Goal: Check status: Check status

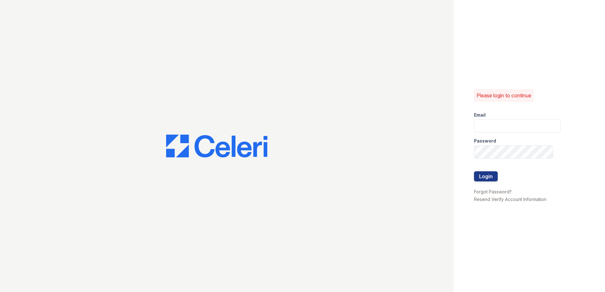
type input "[PERSON_NAME][EMAIL_ADDRESS][DOMAIN_NAME]"
click at [481, 169] on div at bounding box center [517, 165] width 87 height 13
click at [483, 174] on button "Login" at bounding box center [486, 177] width 24 height 10
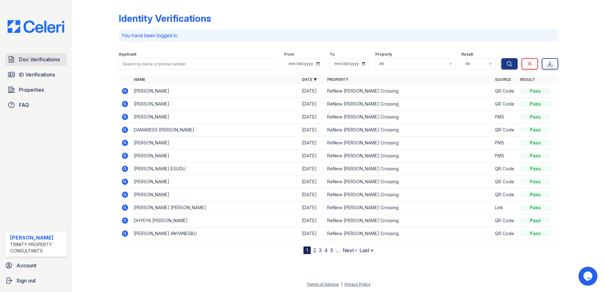
click at [35, 61] on span "Doc Verifications" at bounding box center [39, 60] width 41 height 8
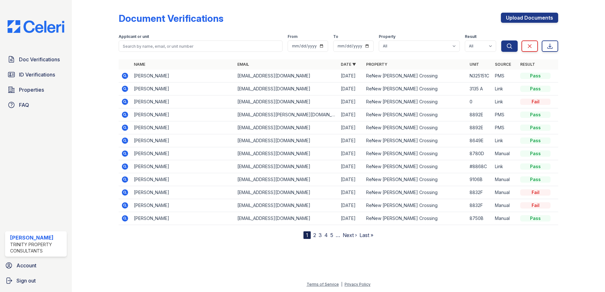
click at [183, 64] on th "Name" at bounding box center [183, 65] width 104 height 10
click at [185, 36] on div "Applicant or unit" at bounding box center [201, 37] width 164 height 6
click at [182, 42] on input "search" at bounding box center [201, 46] width 164 height 11
drag, startPoint x: 98, startPoint y: 77, endPoint x: 103, endPoint y: 78, distance: 5.5
click at [98, 77] on div at bounding box center [100, 121] width 37 height 237
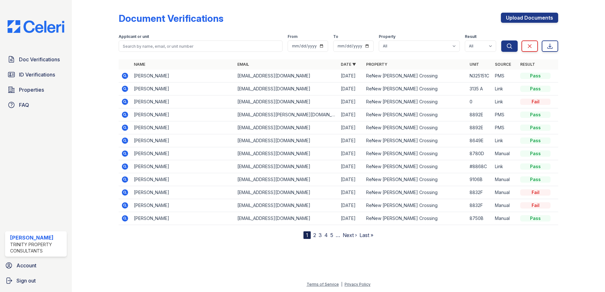
click at [123, 88] on icon at bounding box center [125, 89] width 6 height 6
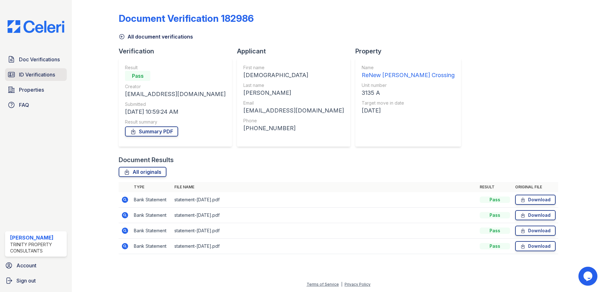
click at [40, 77] on span "ID Verifications" at bounding box center [37, 75] width 36 height 8
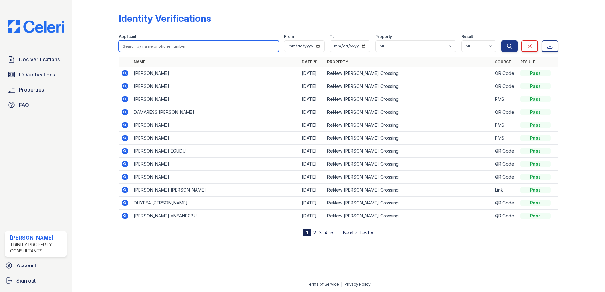
click at [147, 46] on input "search" at bounding box center [199, 46] width 160 height 11
type input "avtar"
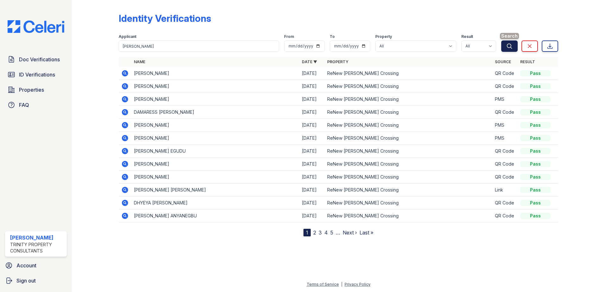
click at [515, 50] on button "Search" at bounding box center [509, 46] width 16 height 11
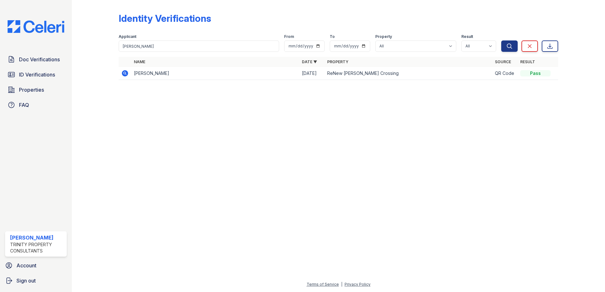
drag, startPoint x: 123, startPoint y: 70, endPoint x: 125, endPoint y: 73, distance: 4.5
click at [123, 71] on icon at bounding box center [125, 74] width 8 height 8
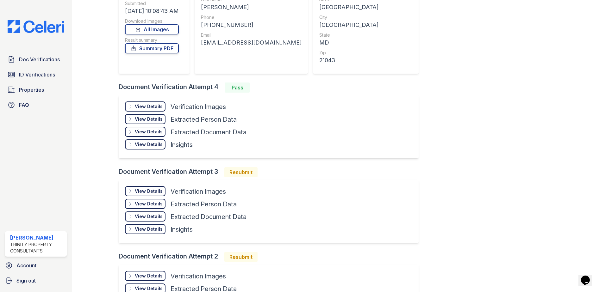
scroll to position [95, 0]
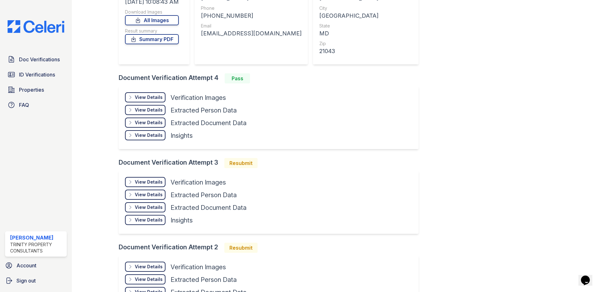
click at [146, 98] on div "View Details" at bounding box center [149, 97] width 28 height 6
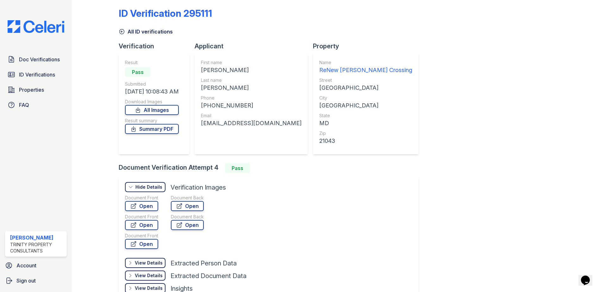
scroll to position [0, 0]
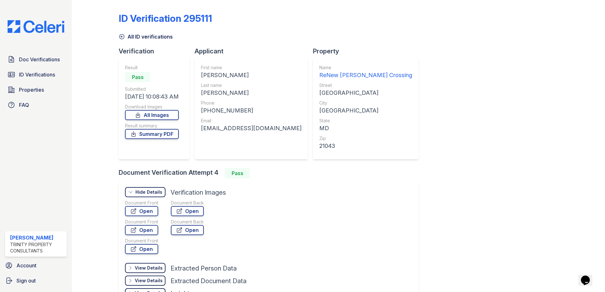
click at [226, 161] on div "Applicant First name AVTAR Last name SINGH Phone +19295572033 Email asrattan63@…" at bounding box center [254, 108] width 118 height 122
click at [38, 63] on span "Doc Verifications" at bounding box center [39, 60] width 41 height 8
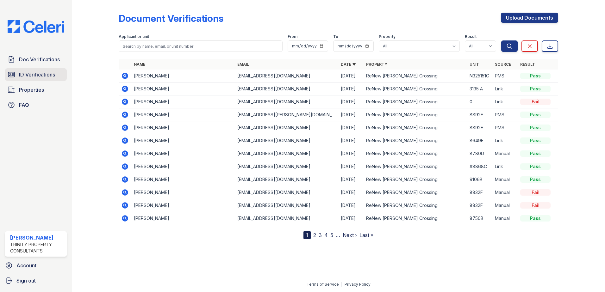
click at [47, 78] on span "ID Verifications" at bounding box center [37, 75] width 36 height 8
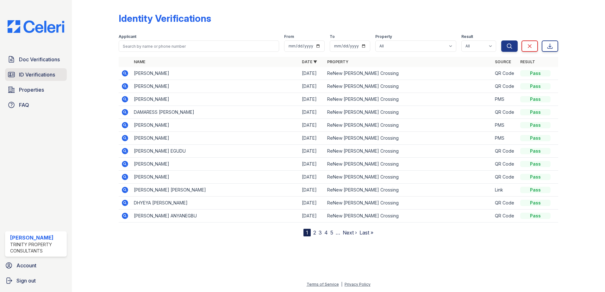
click at [36, 76] on span "ID Verifications" at bounding box center [37, 75] width 36 height 8
click at [44, 60] on span "Doc Verifications" at bounding box center [39, 60] width 41 height 8
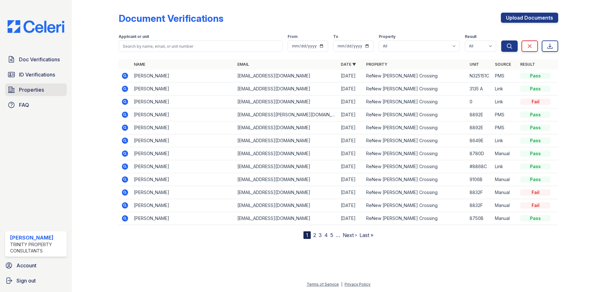
click at [36, 94] on span "Properties" at bounding box center [31, 90] width 25 height 8
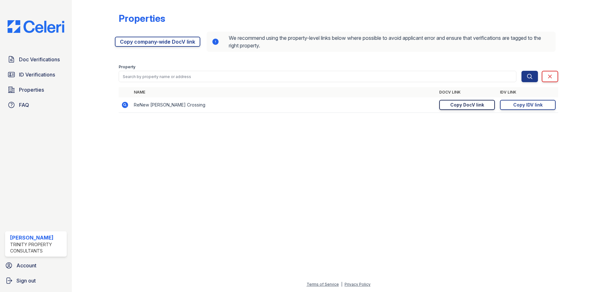
click at [462, 102] on div "Copy DocV link" at bounding box center [467, 105] width 34 height 6
